Goal: Navigation & Orientation: Understand site structure

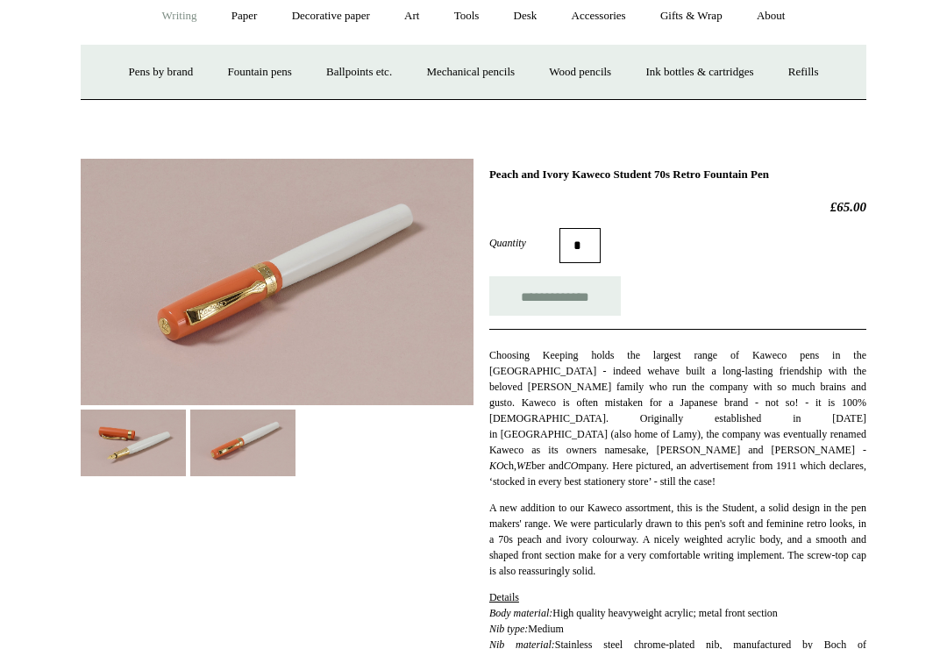
scroll to position [167, 0]
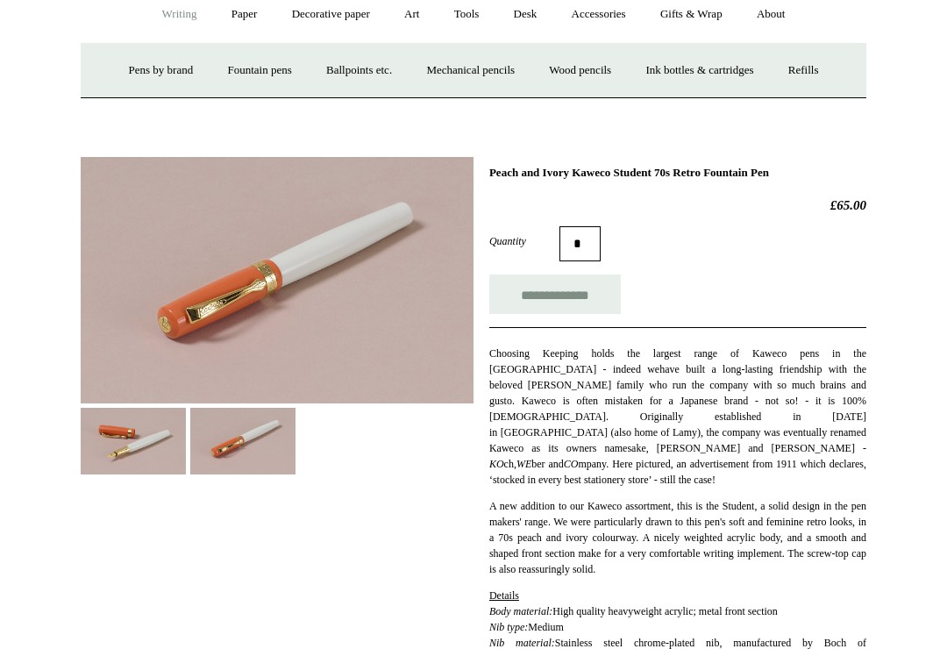
click at [240, 74] on link "Fountain pens +" at bounding box center [259, 71] width 96 height 46
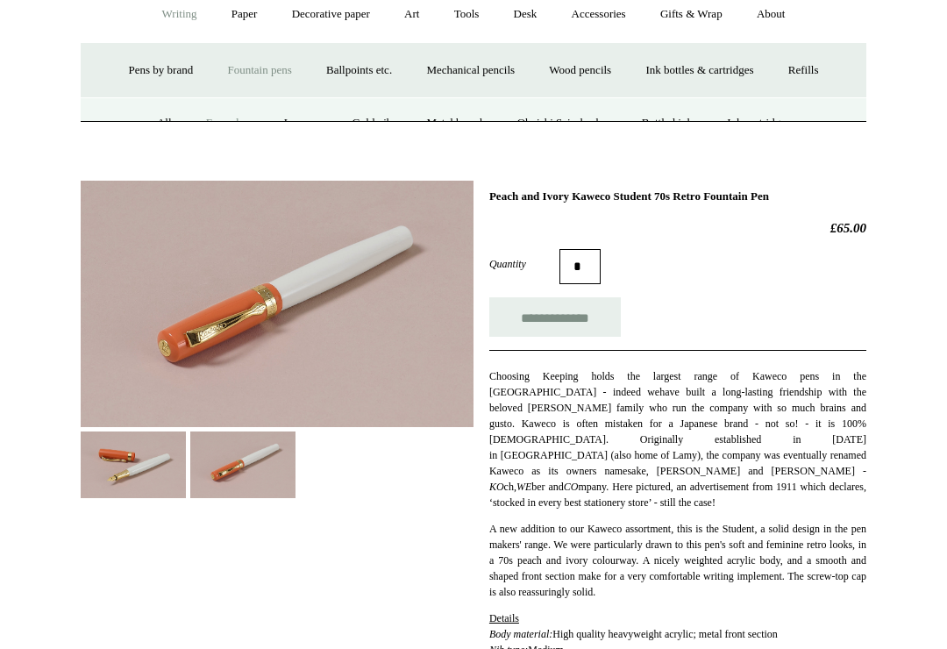
scroll to position [167, 0]
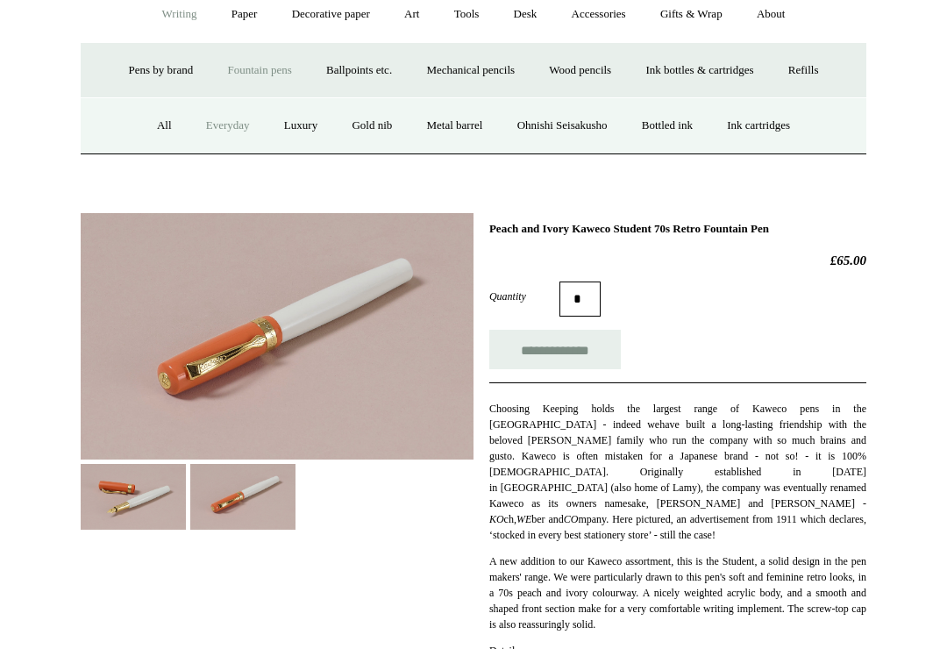
click at [210, 124] on link "Everyday" at bounding box center [227, 126] width 75 height 46
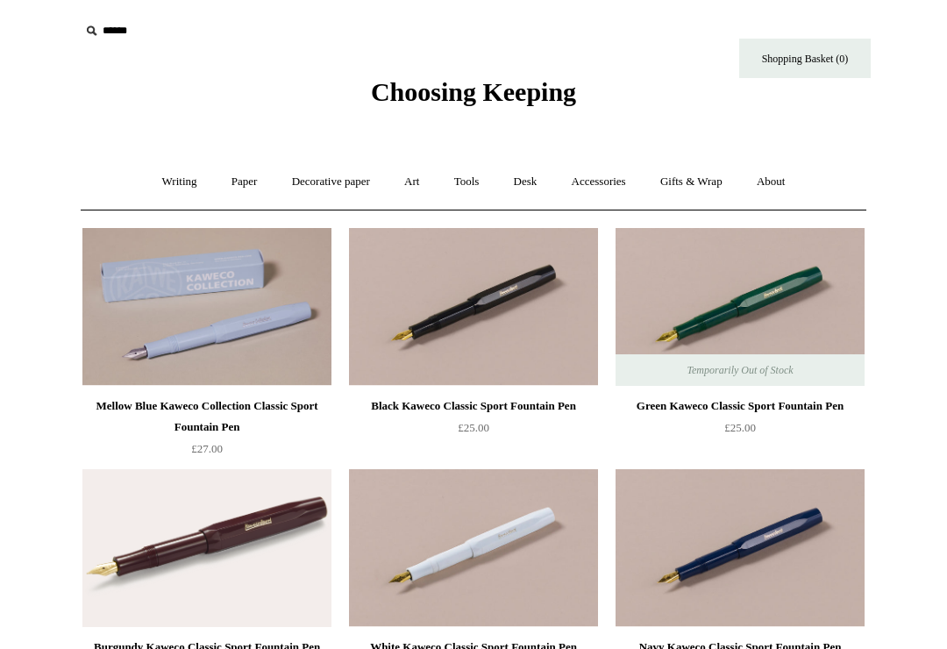
click at [158, 189] on link "Writing +" at bounding box center [179, 182] width 67 height 46
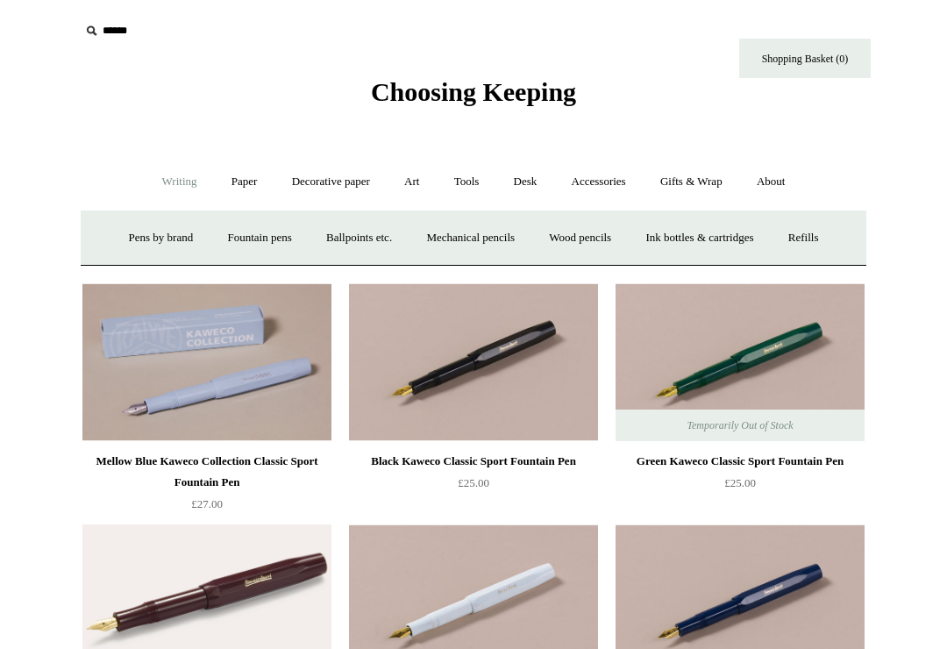
click at [230, 244] on link "Fountain pens +" at bounding box center [259, 238] width 96 height 46
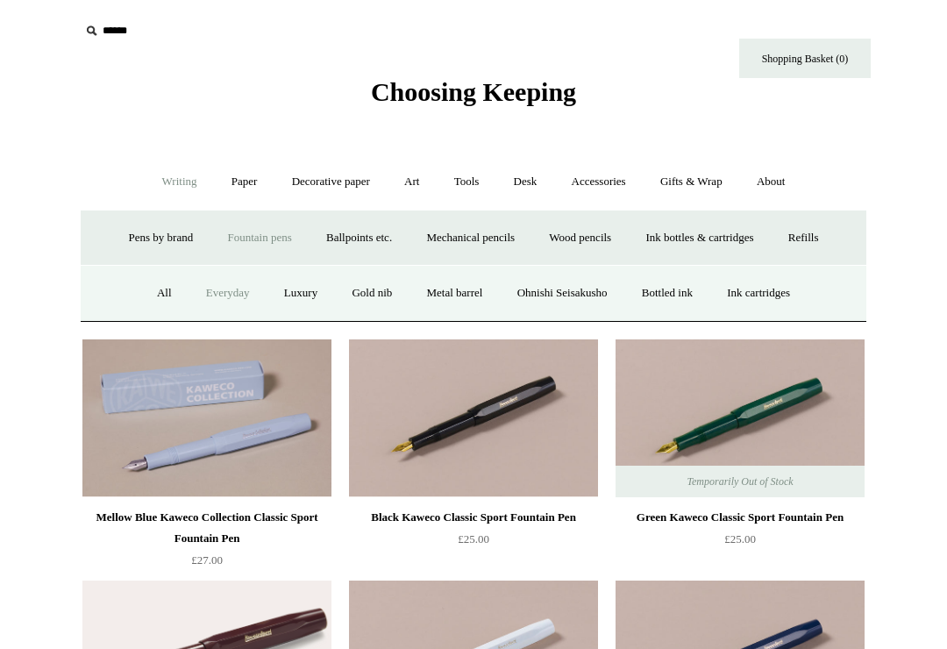
click at [280, 296] on link "Luxury" at bounding box center [300, 293] width 65 height 46
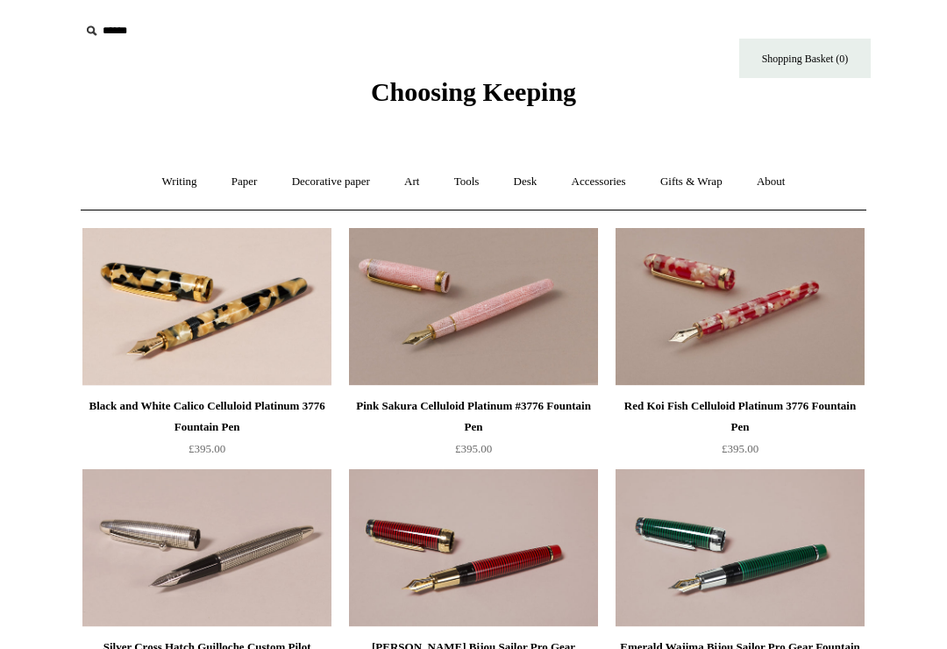
click at [165, 189] on link "Writing +" at bounding box center [179, 182] width 67 height 46
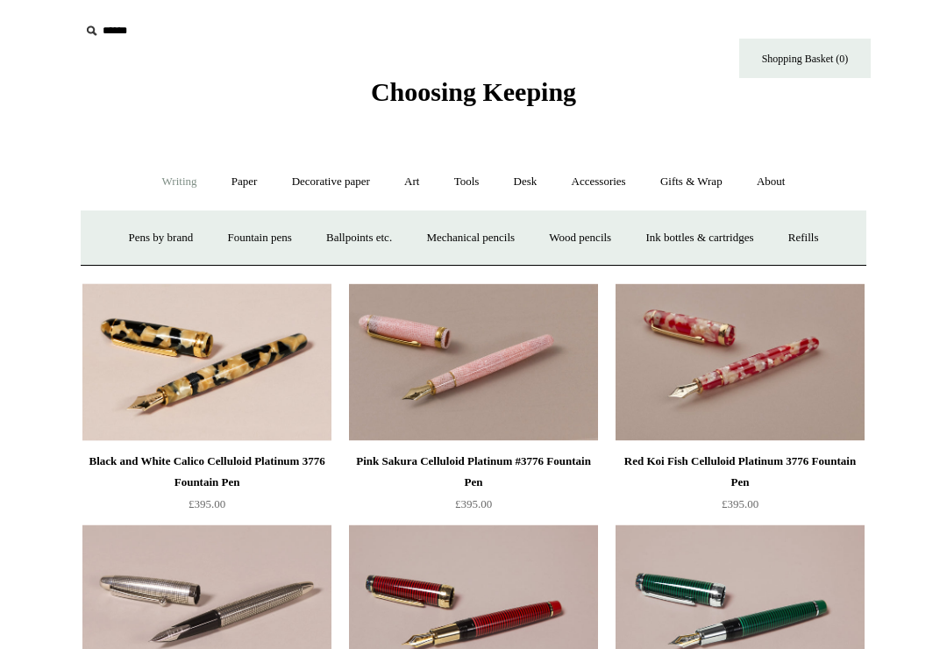
click at [337, 241] on link "Ballpoints etc. +" at bounding box center [358, 238] width 97 height 46
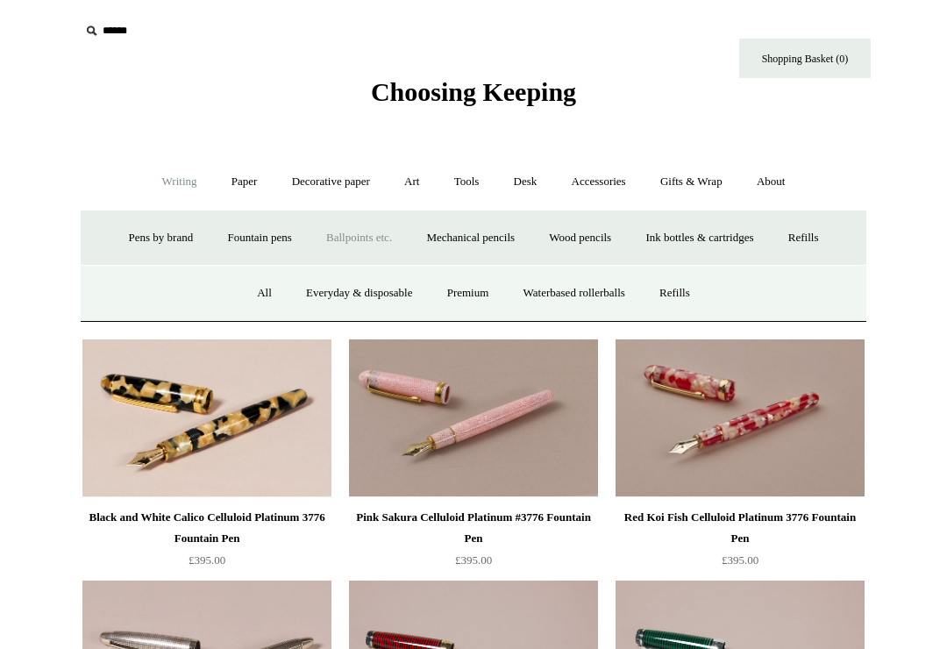
click at [338, 291] on link "Everyday & disposable" at bounding box center [359, 293] width 138 height 46
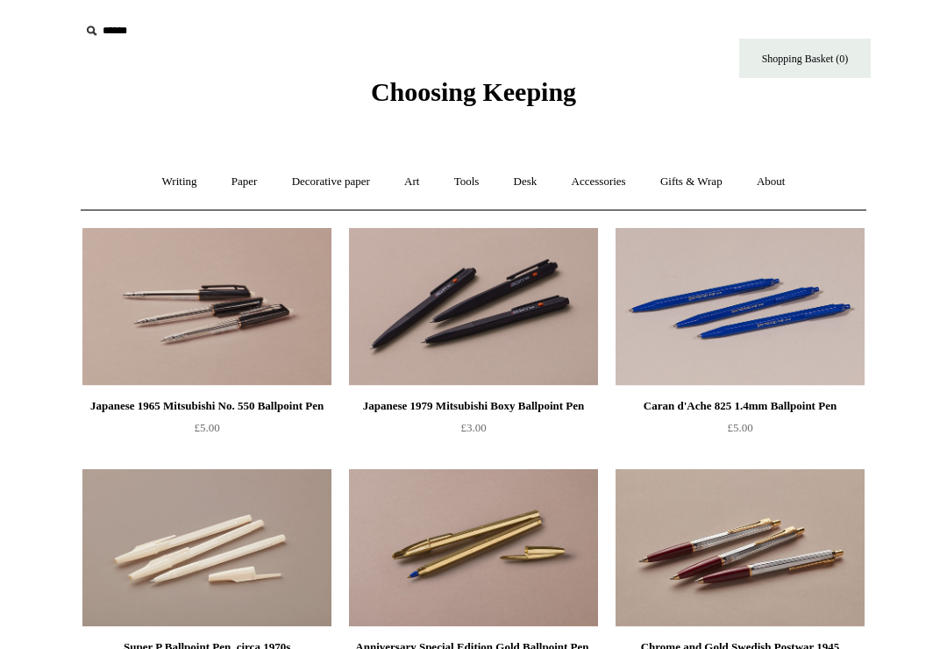
click at [161, 177] on link "Writing +" at bounding box center [179, 182] width 67 height 46
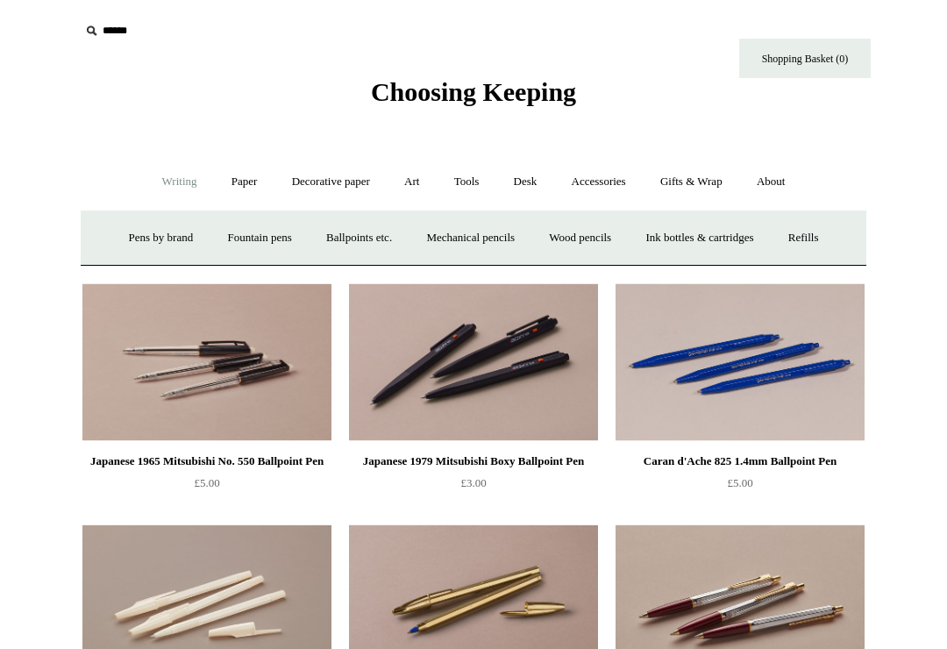
click at [337, 246] on link "Ballpoints etc. +" at bounding box center [358, 238] width 97 height 46
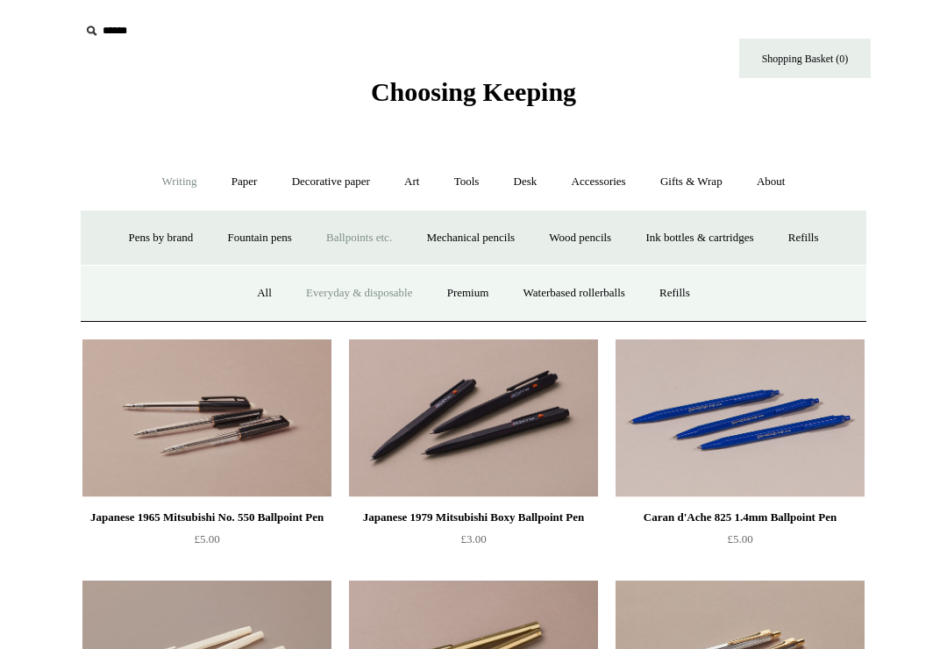
click at [459, 289] on link "Premium" at bounding box center [468, 293] width 74 height 46
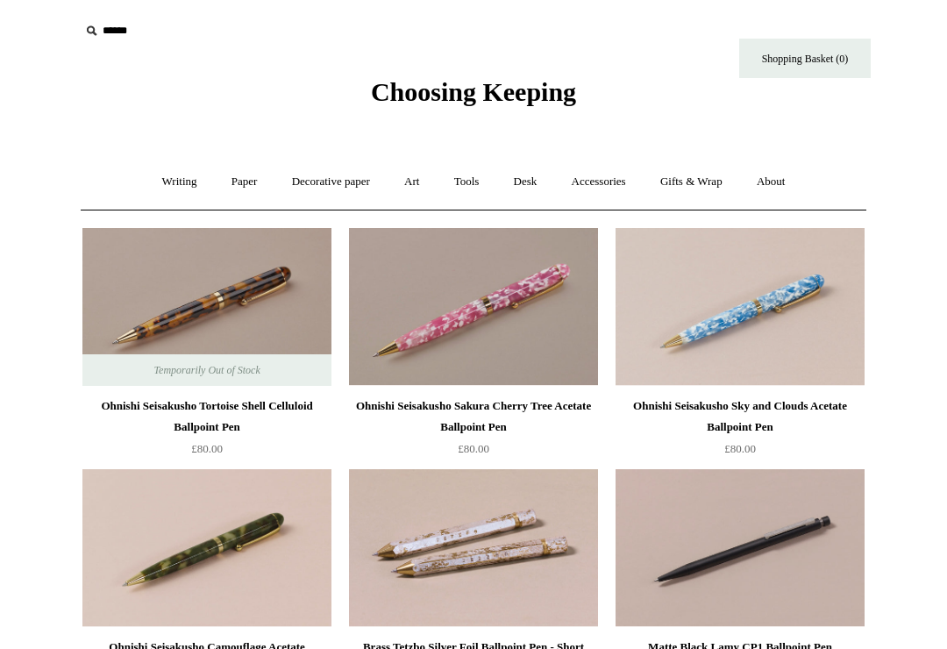
click at [701, 182] on link "Gifts & Wrap +" at bounding box center [691, 182] width 94 height 46
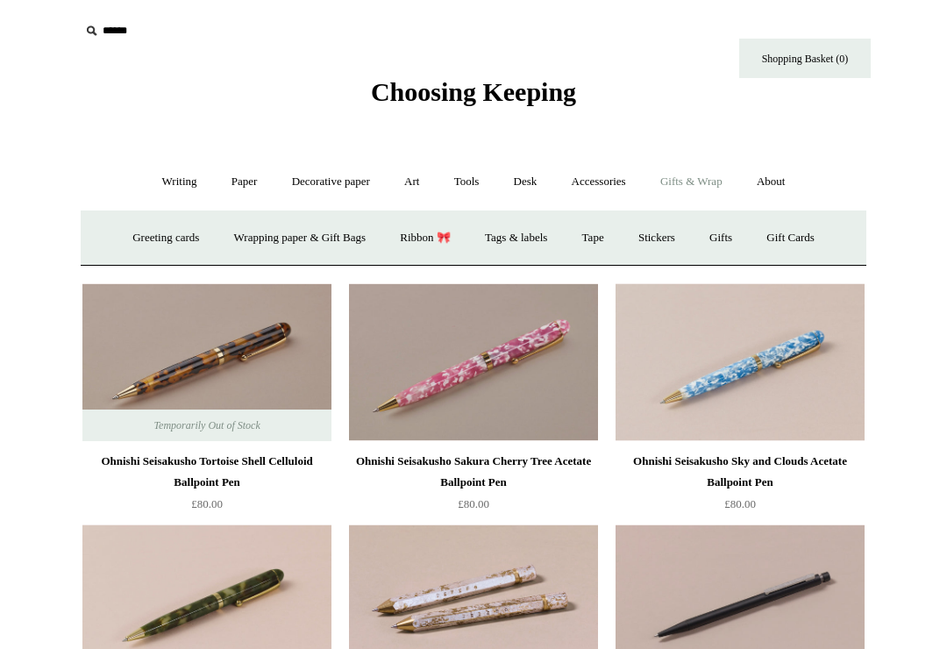
click at [129, 236] on link "Greeting cards +" at bounding box center [166, 238] width 98 height 46
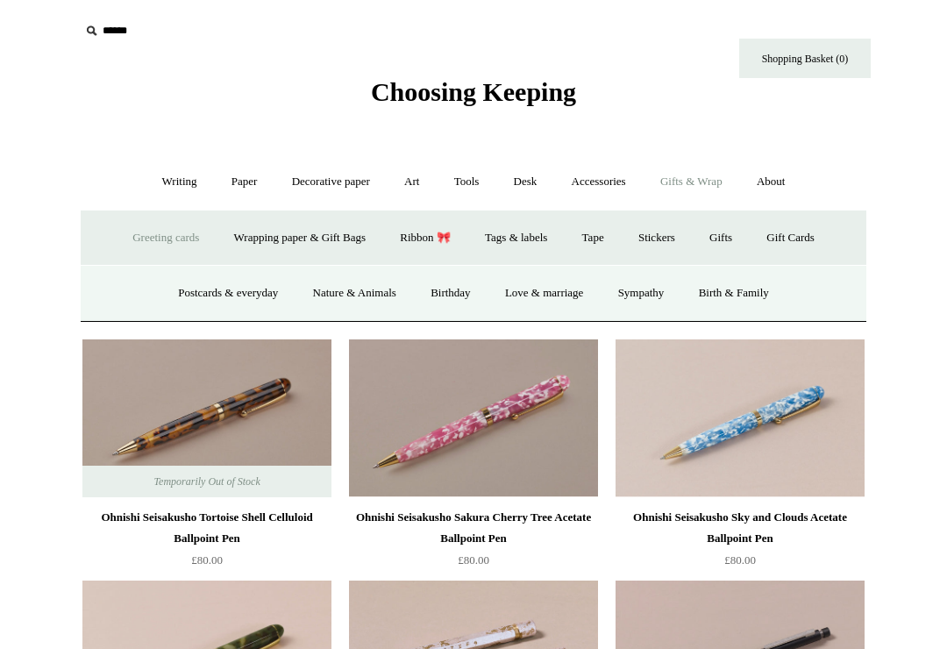
click at [181, 278] on link "Postcards & everyday" at bounding box center [228, 293] width 132 height 46
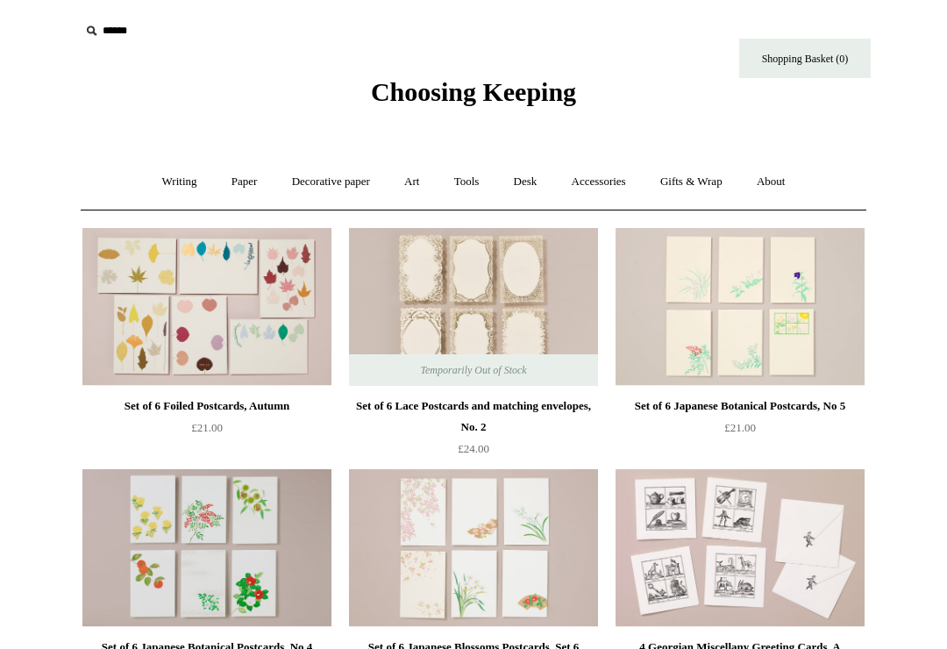
click at [600, 180] on link "Accessories +" at bounding box center [599, 182] width 86 height 46
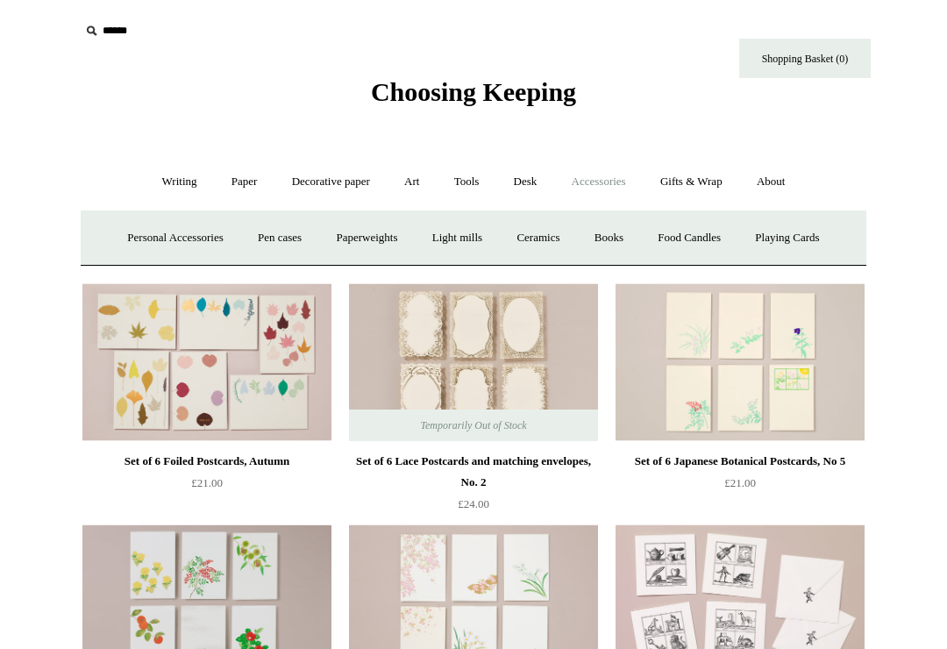
click at [127, 227] on link "Personal Accessories +" at bounding box center [174, 238] width 127 height 46
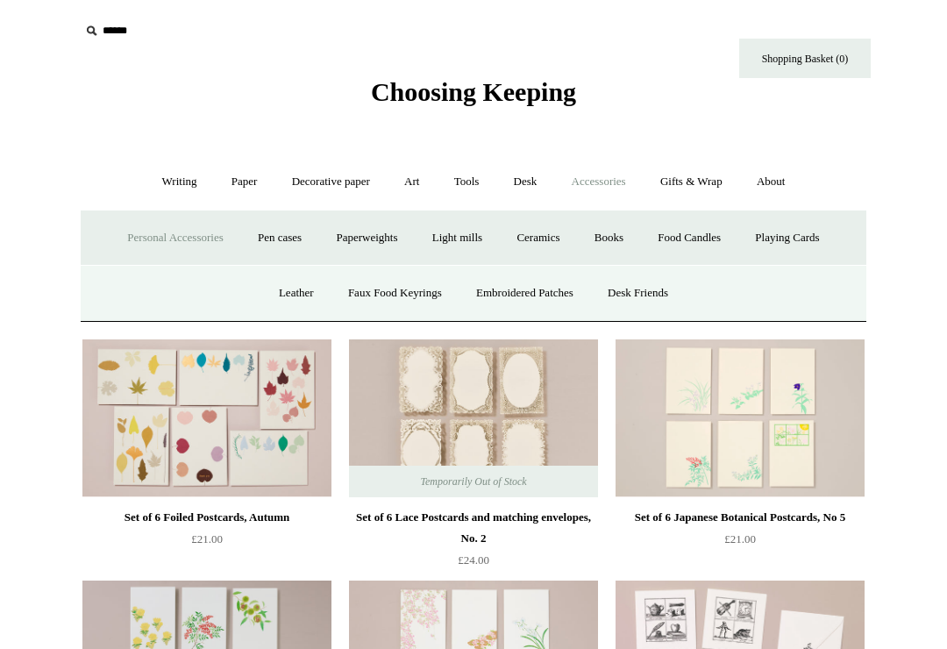
click at [643, 288] on link "Desk Friends" at bounding box center [638, 293] width 92 height 46
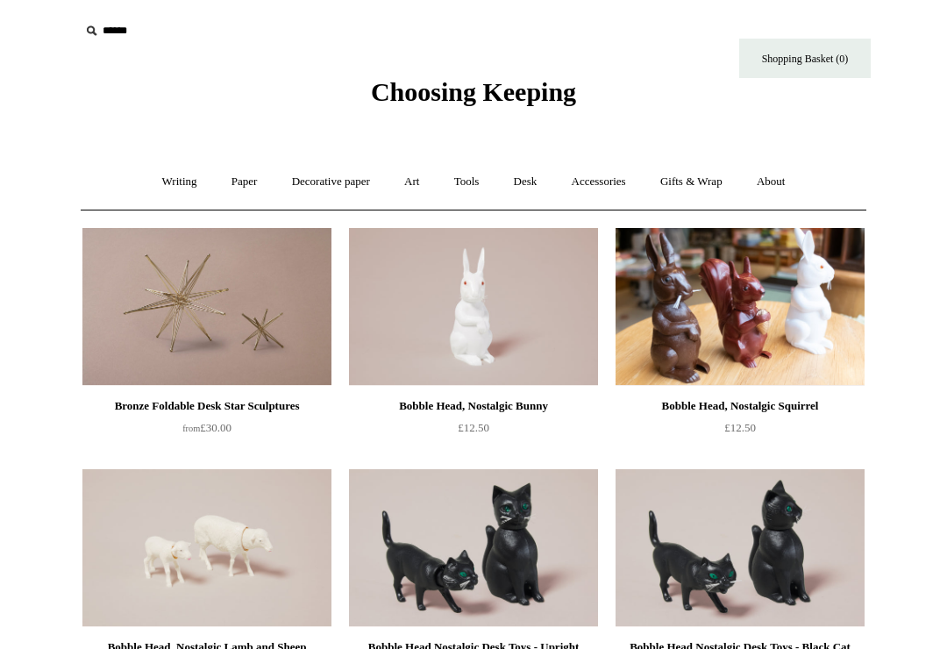
click at [326, 183] on link "Decorative paper +" at bounding box center [331, 182] width 110 height 46
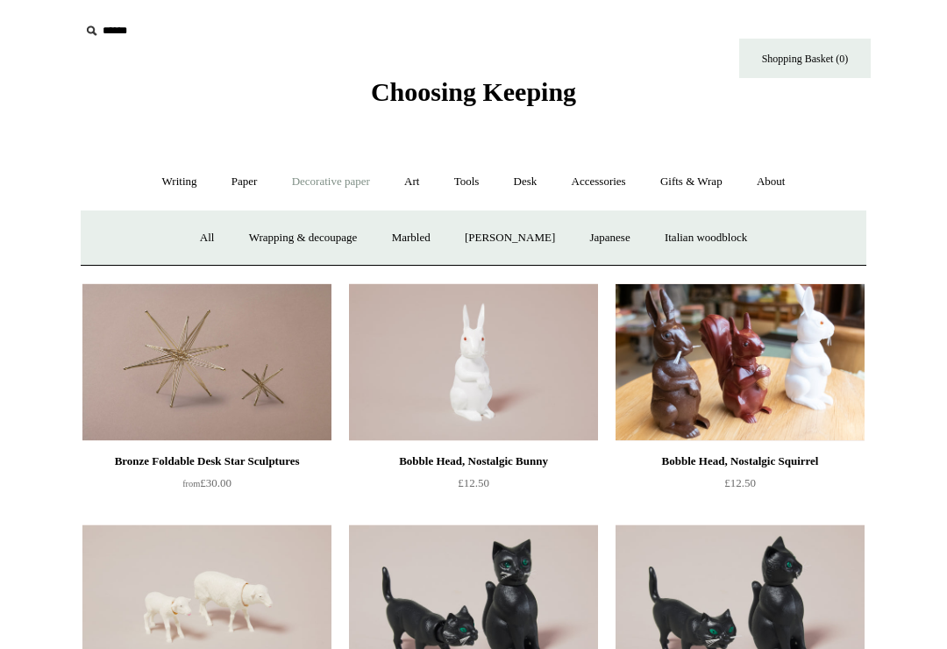
click at [185, 233] on link "All" at bounding box center [207, 238] width 46 height 46
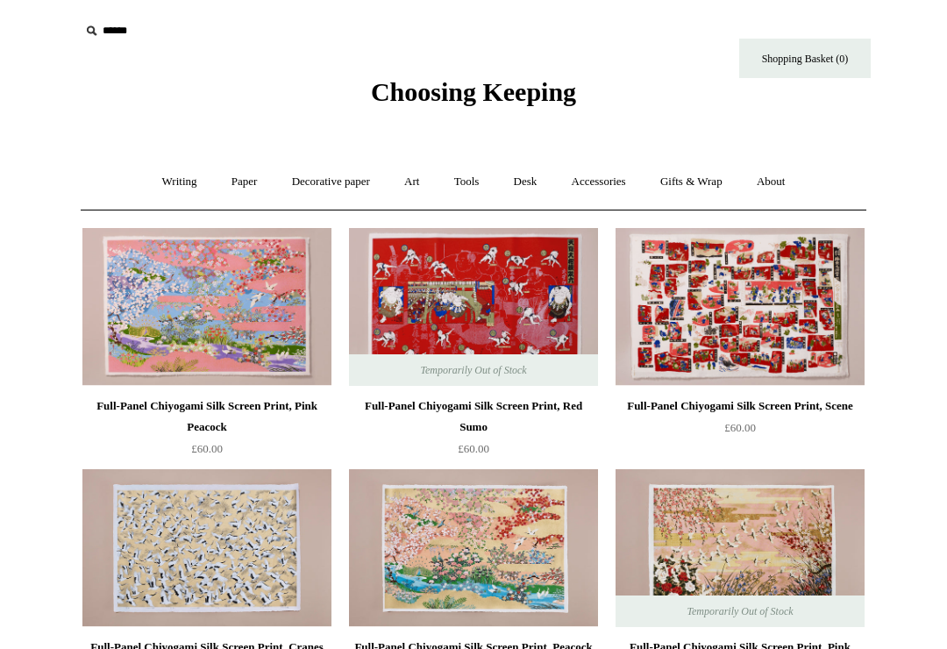
click at [170, 189] on link "Writing +" at bounding box center [179, 182] width 67 height 46
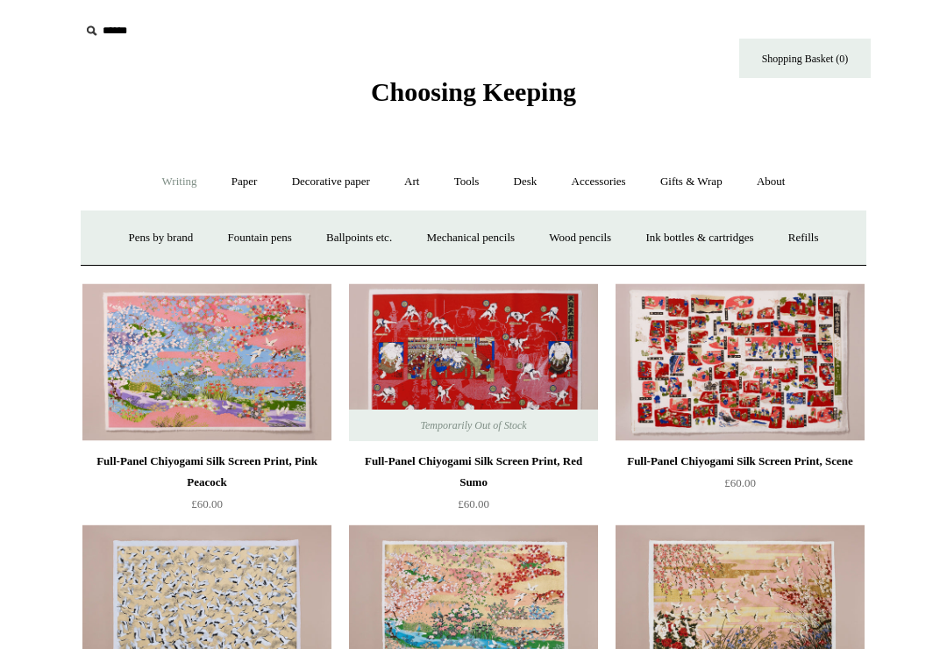
click at [231, 185] on link "Paper +" at bounding box center [245, 182] width 58 height 46
click at [206, 242] on link "Notebooks +" at bounding box center [228, 238] width 81 height 46
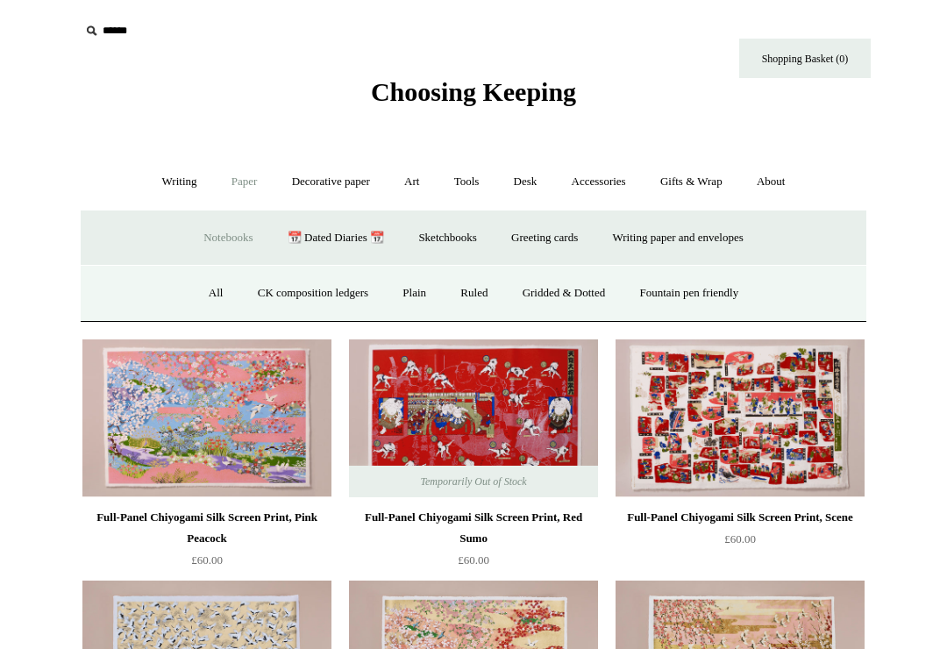
click at [276, 297] on link "CK composition ledgers" at bounding box center [313, 293] width 142 height 46
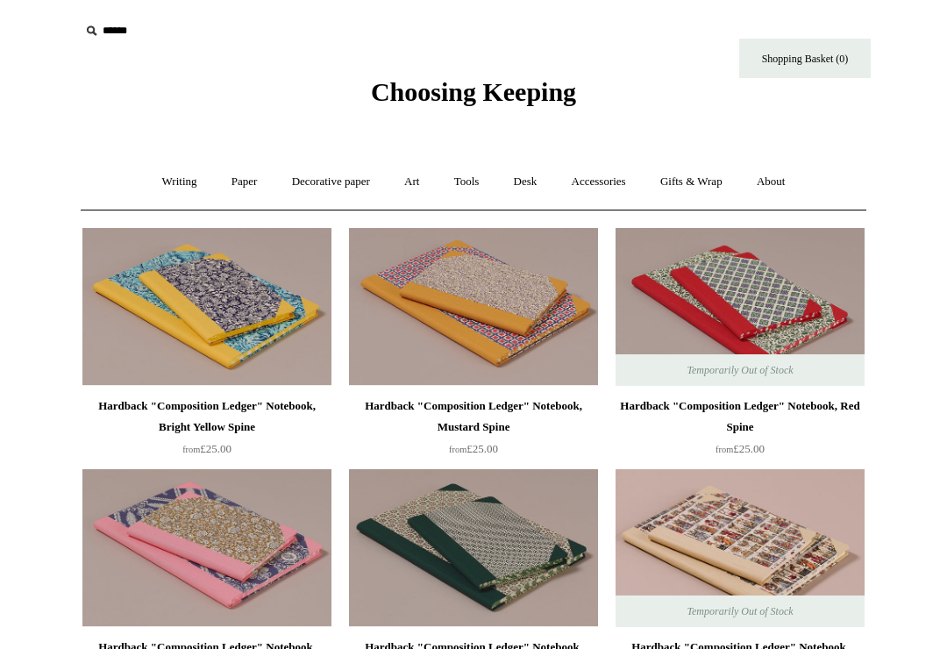
click at [694, 183] on link "Gifts & Wrap +" at bounding box center [691, 182] width 94 height 46
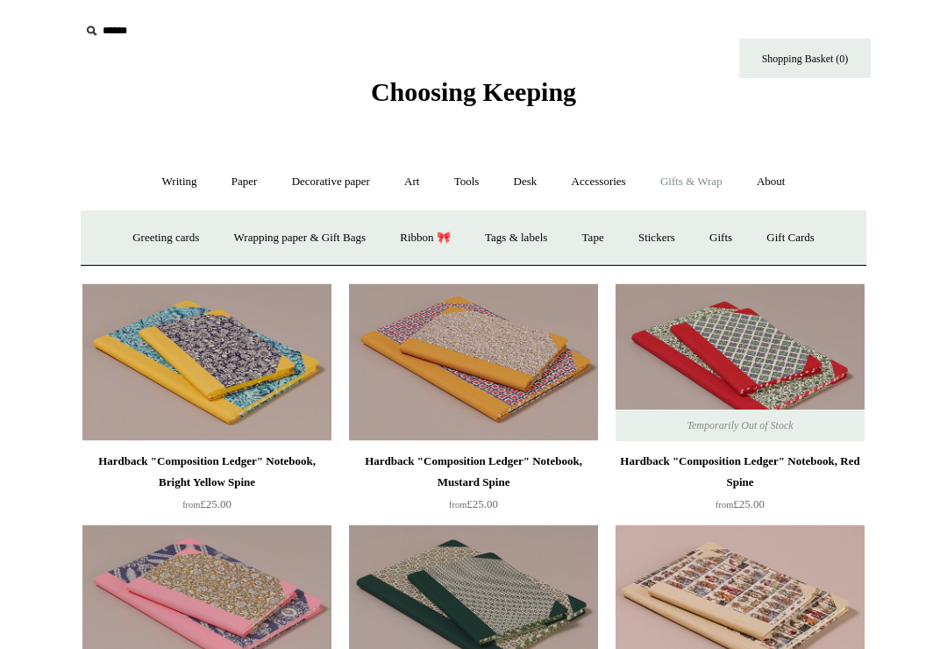
click at [736, 235] on link "Gifts +" at bounding box center [721, 238] width 54 height 46
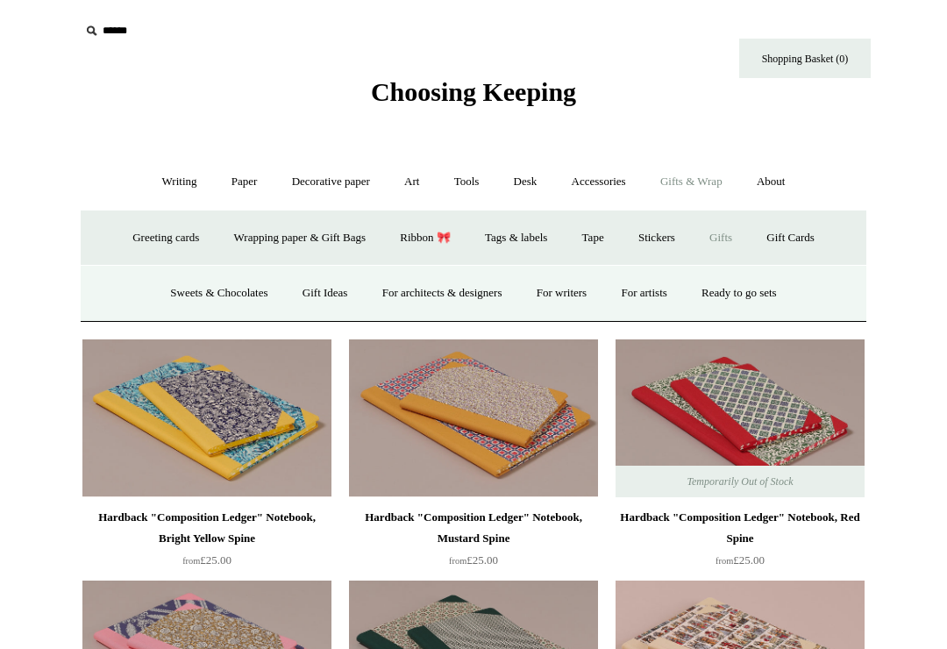
click at [758, 295] on link "Ready to go sets" at bounding box center [739, 293] width 107 height 46
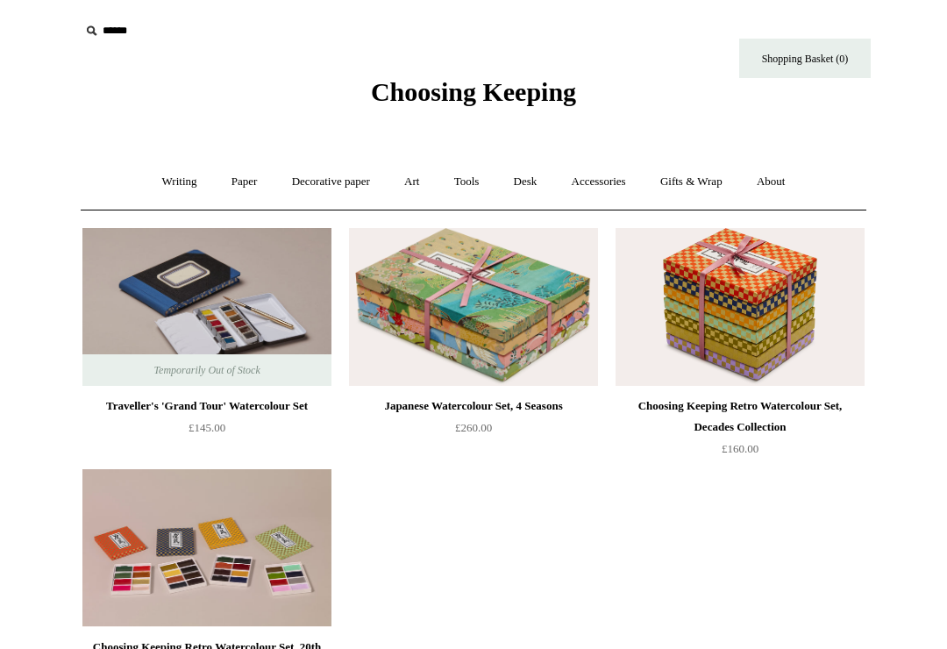
click at [517, 188] on link "Desk +" at bounding box center [525, 182] width 55 height 46
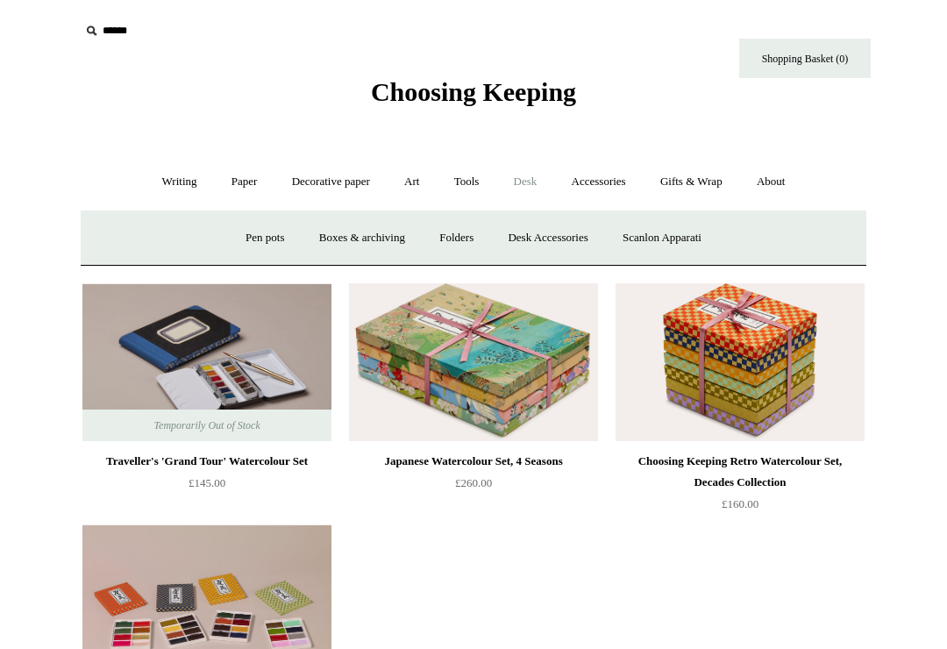
click at [236, 185] on link "Paper +" at bounding box center [245, 182] width 58 height 46
click at [646, 245] on link "Writing paper and envelopes +" at bounding box center [678, 238] width 162 height 46
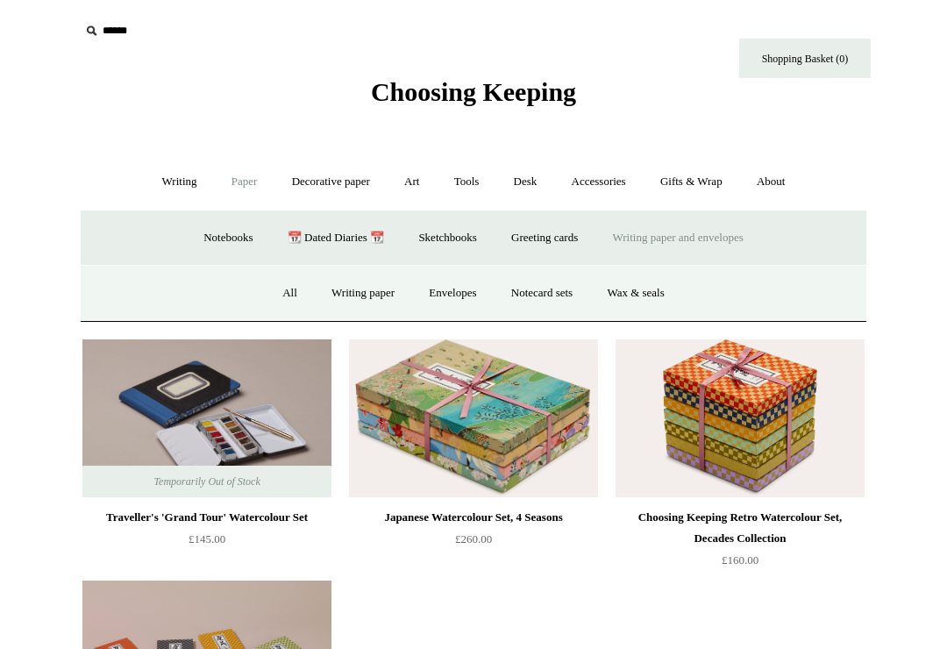
click at [344, 298] on link "Writing paper" at bounding box center [363, 293] width 95 height 46
